Goal: Navigation & Orientation: Find specific page/section

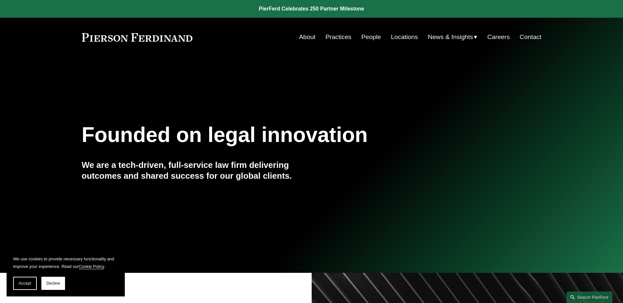
click at [331, 34] on link "Practices" at bounding box center [338, 37] width 26 height 12
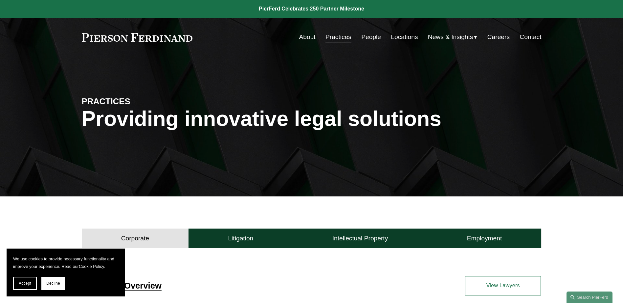
click at [401, 36] on link "Locations" at bounding box center [404, 37] width 27 height 12
